Goal: Check status

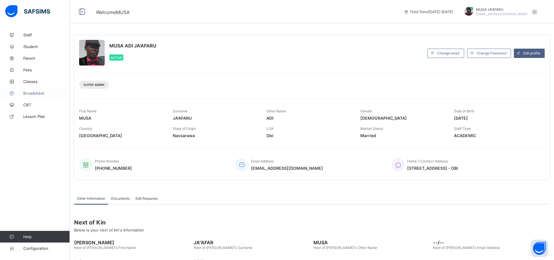
click at [43, 94] on span "Broadsheet" at bounding box center [46, 93] width 47 height 5
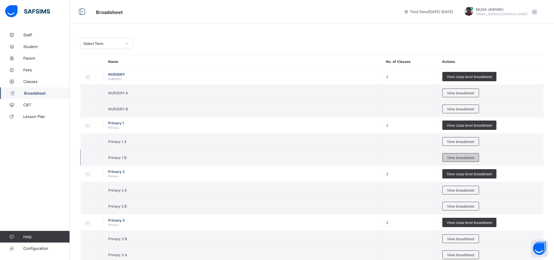
click at [471, 155] on div "View broadsheet" at bounding box center [461, 157] width 37 height 9
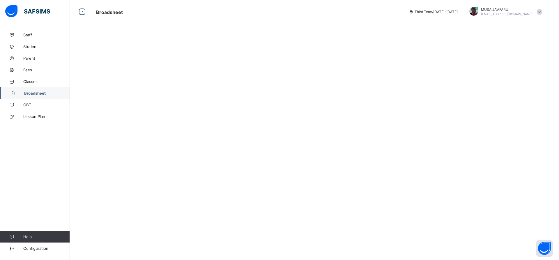
click at [471, 155] on div at bounding box center [314, 130] width 489 height 260
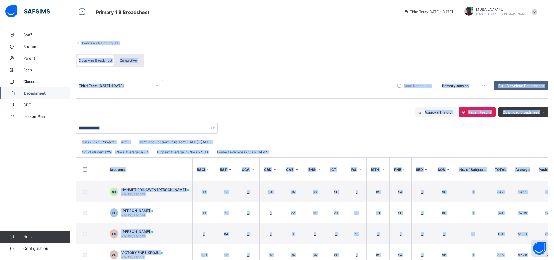
click at [373, 124] on div at bounding box center [312, 125] width 473 height 17
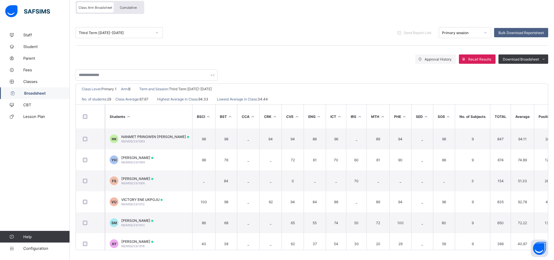
scroll to position [55, 0]
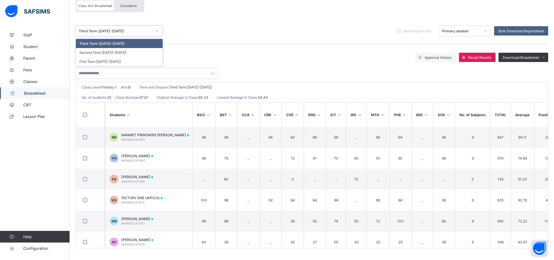
click at [157, 30] on icon at bounding box center [156, 31] width 3 height 6
click at [152, 39] on div "Third Term [DATE]-[DATE]" at bounding box center [119, 43] width 87 height 9
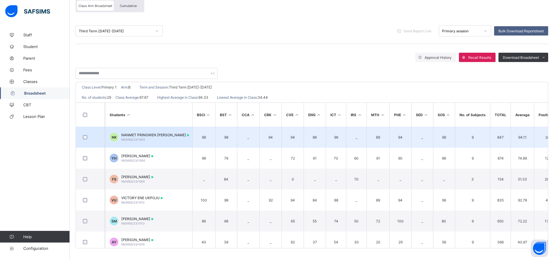
click at [148, 144] on td "NK NANMET PRINGWEN [PERSON_NAME] NS/MSS/23/1003" at bounding box center [148, 137] width 87 height 21
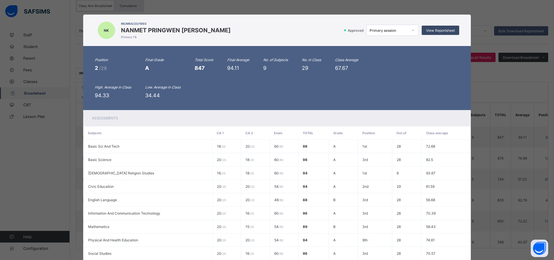
click at [431, 31] on span "View Reportsheet" at bounding box center [440, 30] width 29 height 4
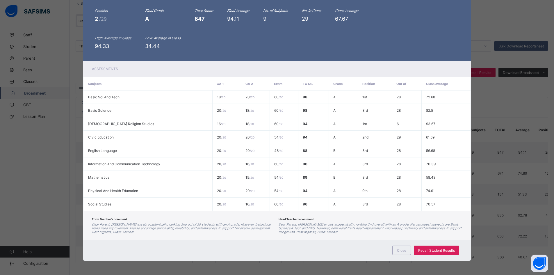
scroll to position [49, 0]
click at [403, 251] on span "Close" at bounding box center [401, 250] width 9 height 4
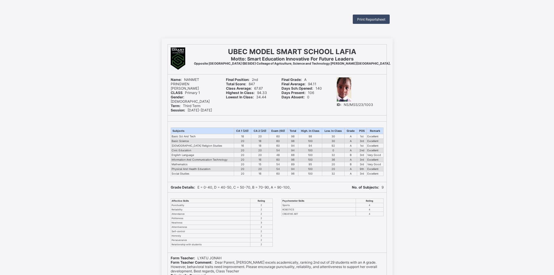
click at [385, 19] on span "Print Reportsheet" at bounding box center [371, 19] width 28 height 4
